Goal: Learn about a topic: Learn about a topic

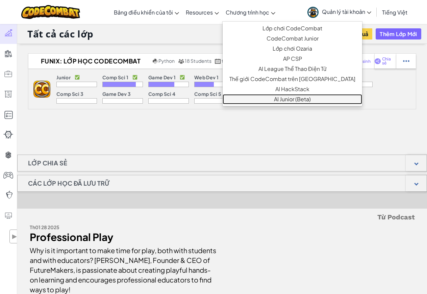
click at [259, 103] on link "AI Junior (Beta)" at bounding box center [291, 99] width 139 height 10
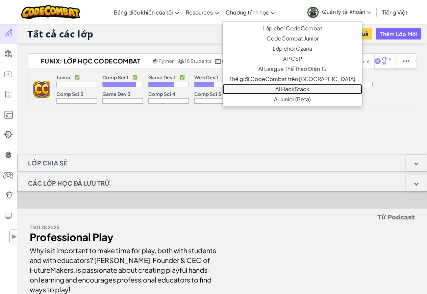
click at [253, 90] on link "AI HackStack" at bounding box center [291, 89] width 139 height 10
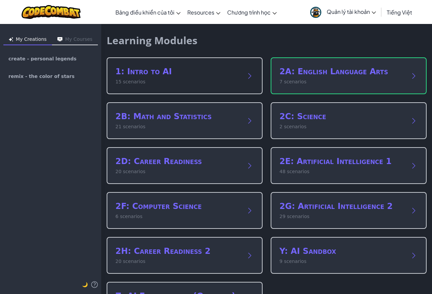
click at [132, 65] on div "1: Intro to AI 15 scenarios" at bounding box center [185, 75] width 156 height 37
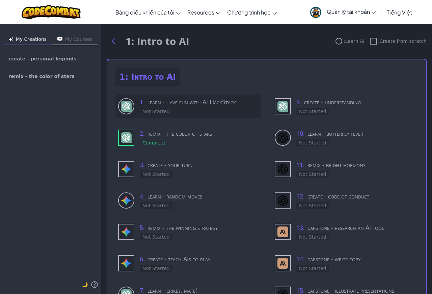
click at [200, 106] on h3 "1 . learn - have fun with AI HackStack" at bounding box center [199, 101] width 119 height 9
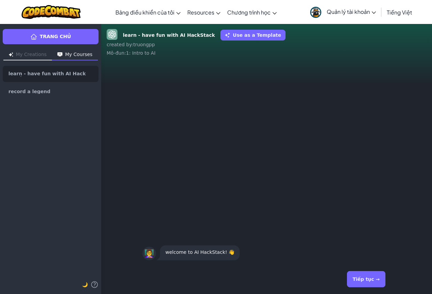
click at [362, 280] on button "Tiếp tục →" at bounding box center [366, 279] width 38 height 16
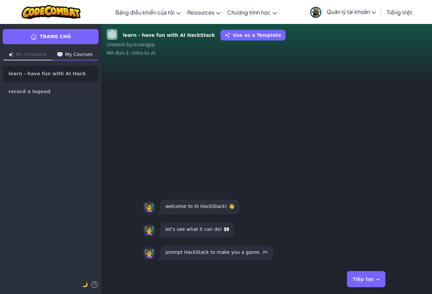
click at [362, 280] on button "Tiếp tục →" at bounding box center [366, 279] width 38 height 16
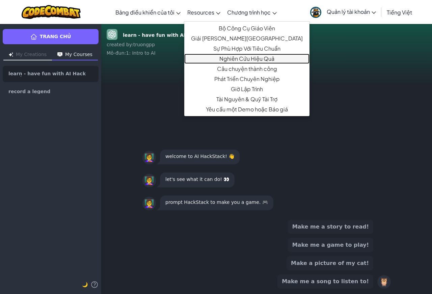
click at [207, 61] on link "Nghiên Cứu Hiệu Quả" at bounding box center [246, 59] width 125 height 10
